Goal: Check status

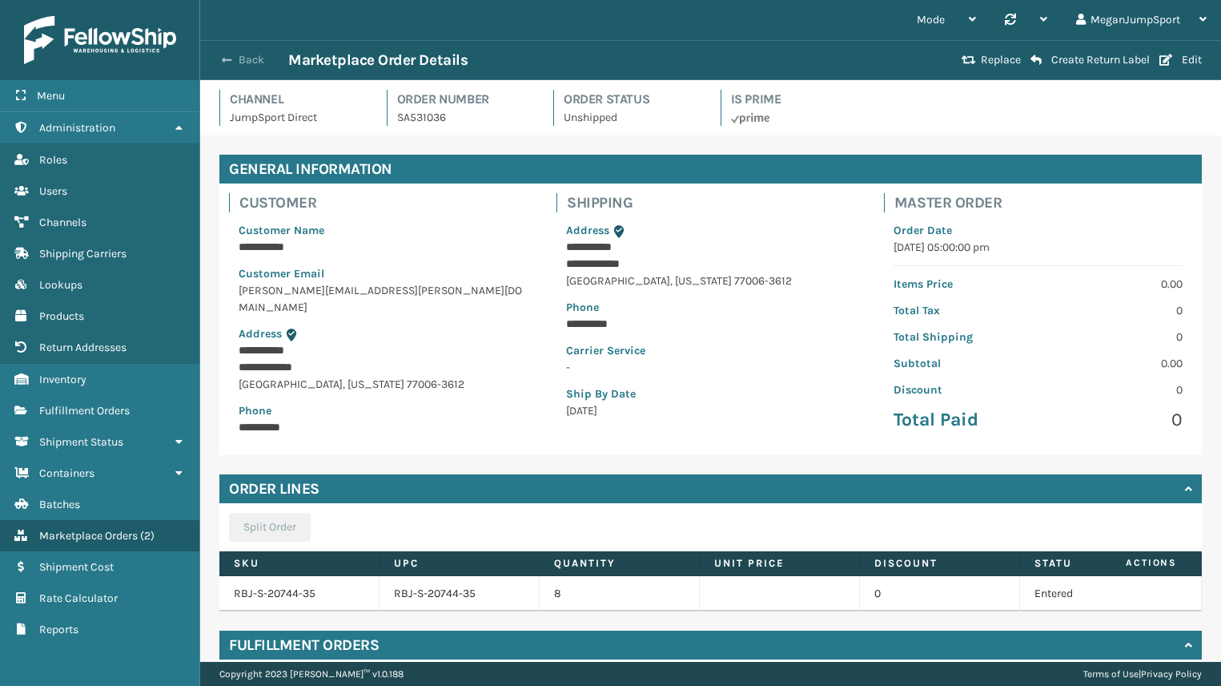
click at [231, 59] on span "button" at bounding box center [227, 59] width 10 height 11
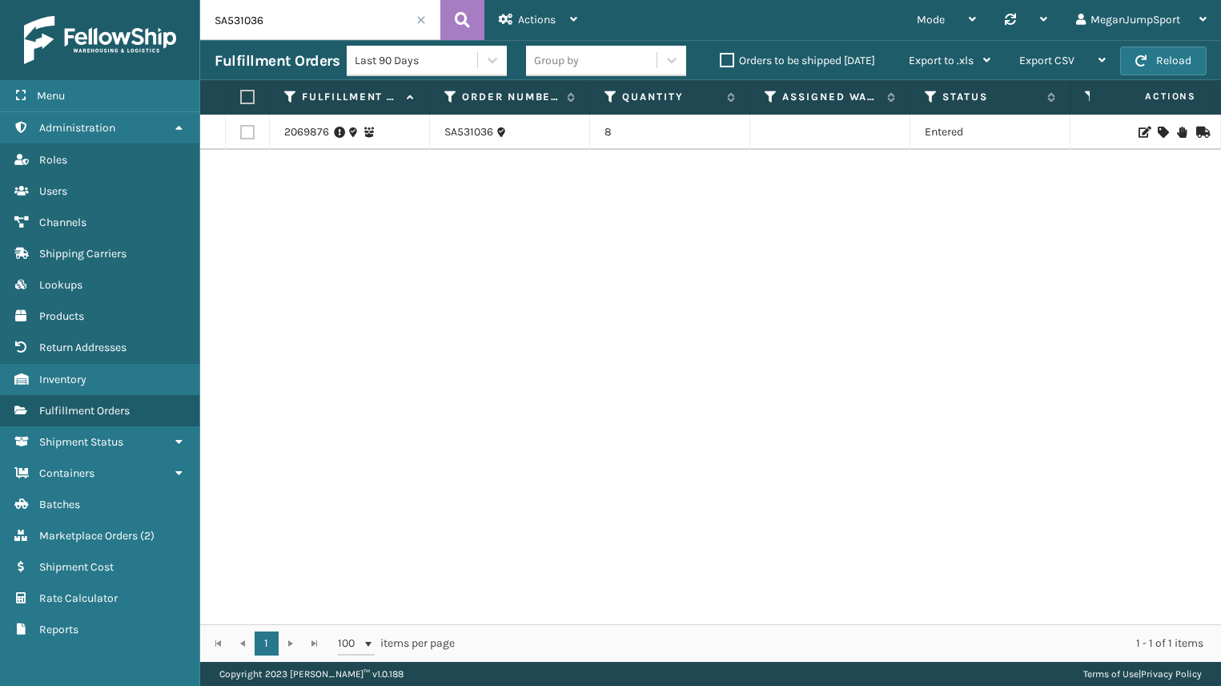
click at [424, 17] on span at bounding box center [421, 20] width 10 height 10
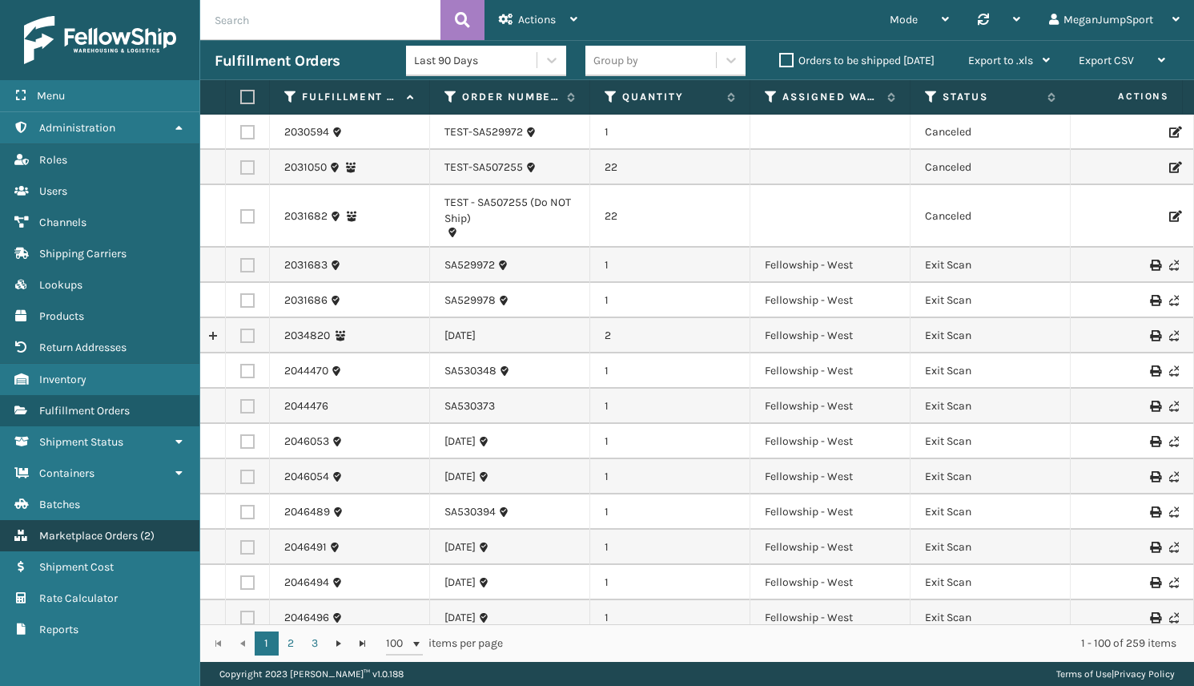
click at [68, 539] on span "Marketplace Orders" at bounding box center [88, 536] width 99 height 14
